Goal: Check status: Check status

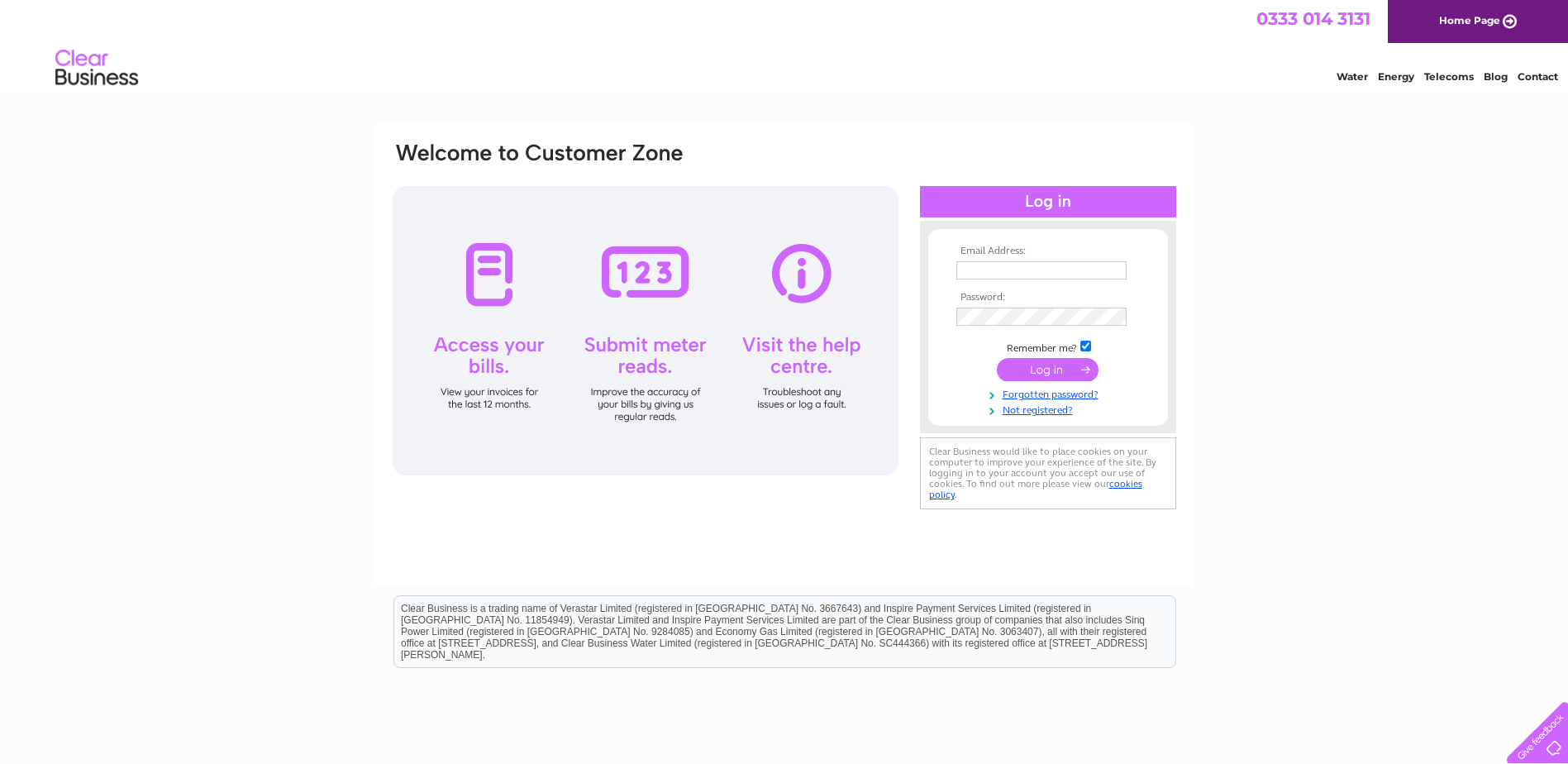
type input "peteradair1@hotmail.co.uk"
click at [1033, 371] on input "submit" at bounding box center [1048, 369] width 101 height 23
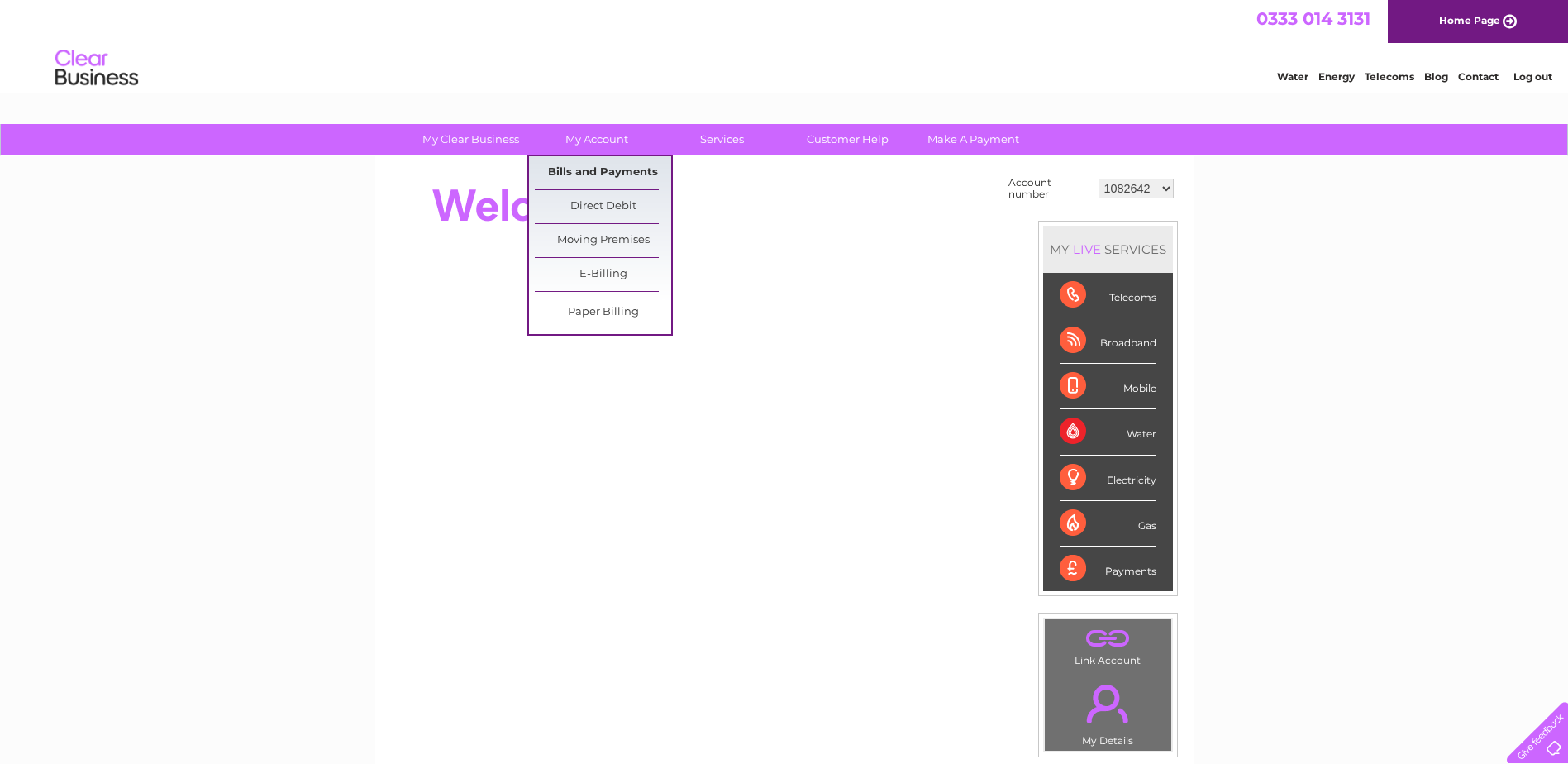
click at [607, 176] on link "Bills and Payments" at bounding box center [603, 173] width 136 height 33
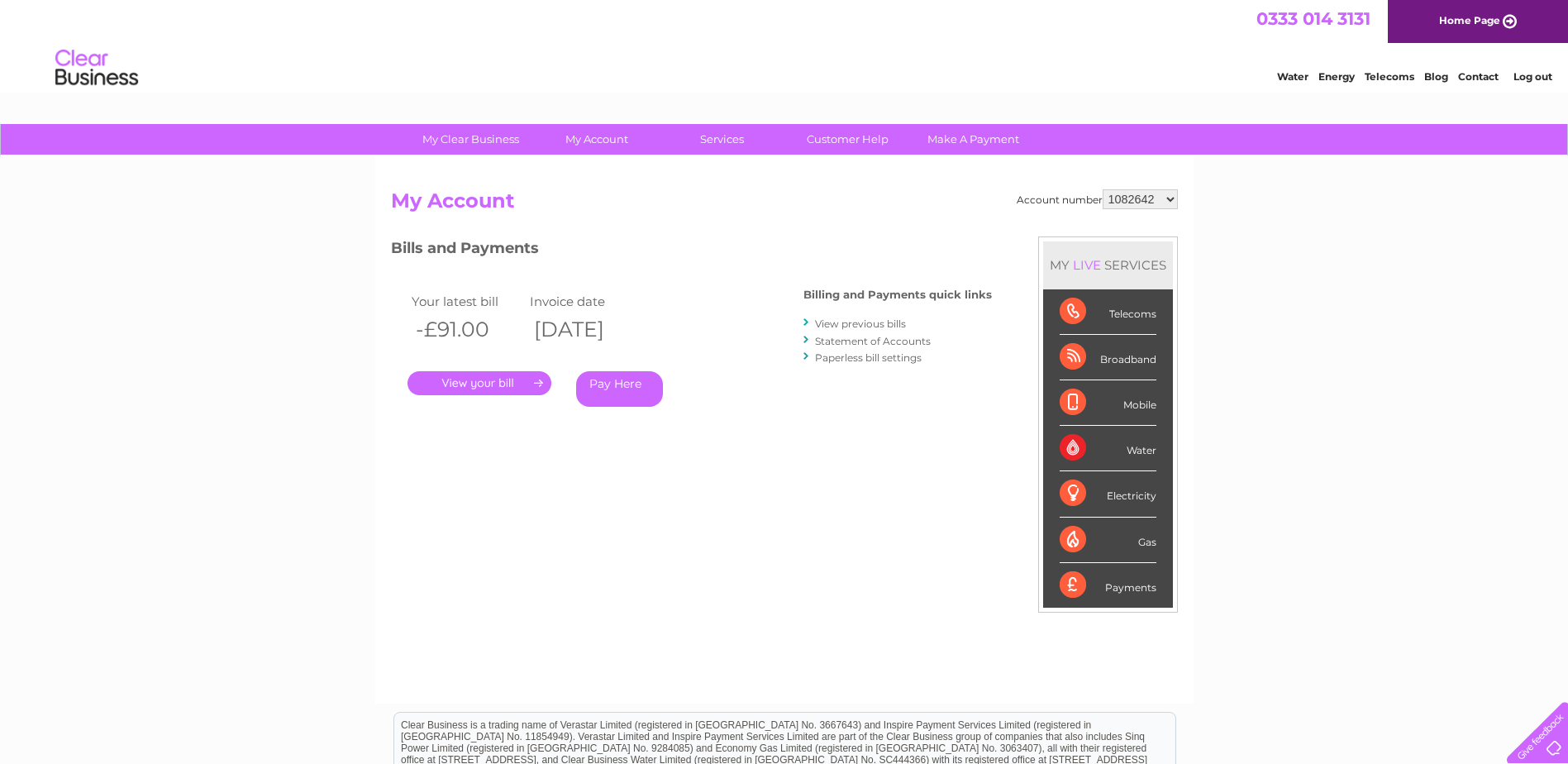
click at [1173, 199] on select "1082642 30324115" at bounding box center [1140, 199] width 75 height 20
select select "30324115"
click at [1104, 189] on select "1082642 30324115" at bounding box center [1140, 199] width 75 height 20
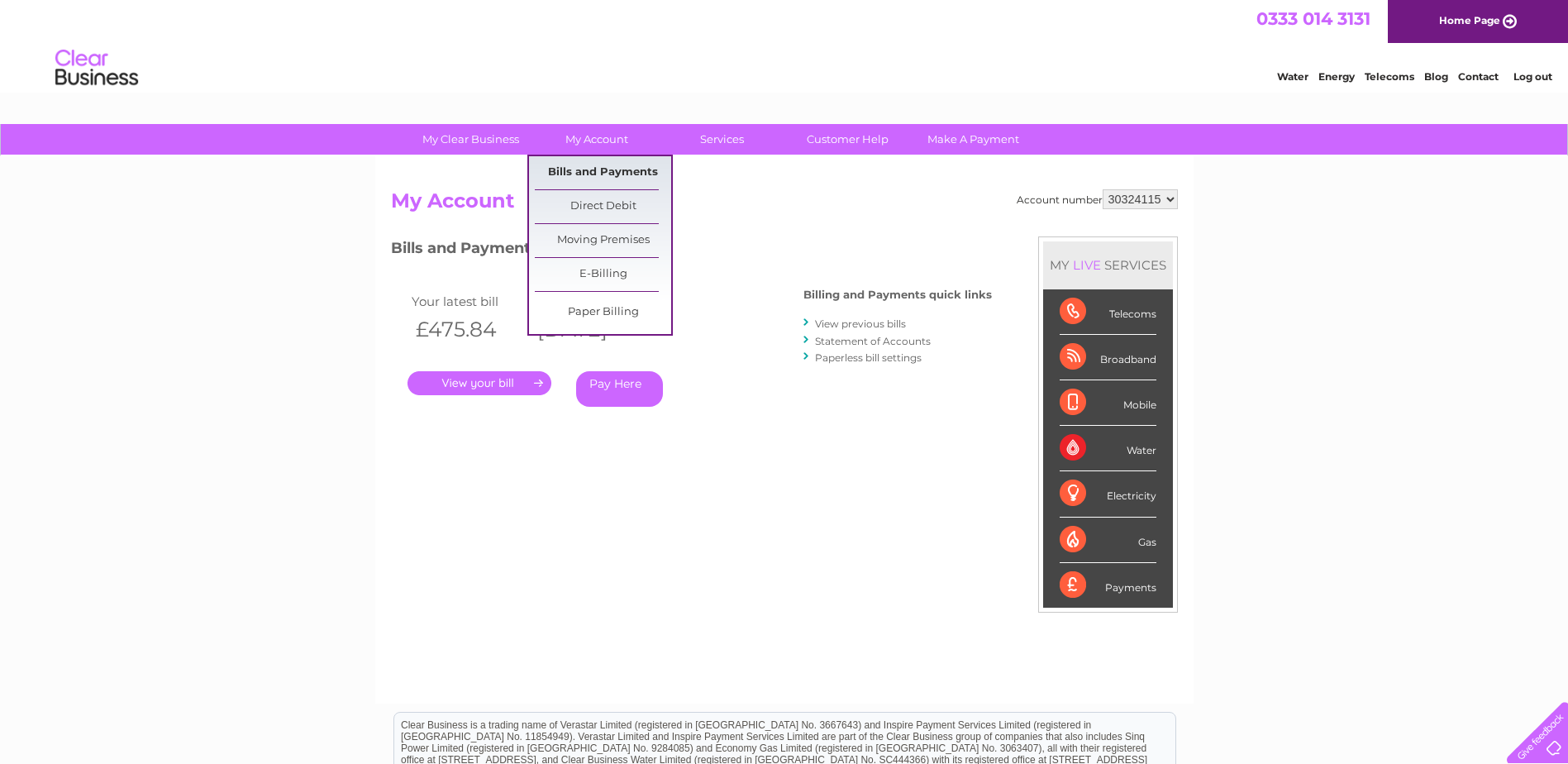
click at [604, 169] on link "Bills and Payments" at bounding box center [603, 173] width 136 height 33
